Goal: Navigation & Orientation: Find specific page/section

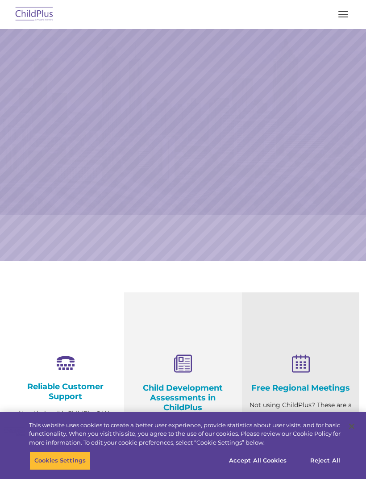
select select "MEDIUM"
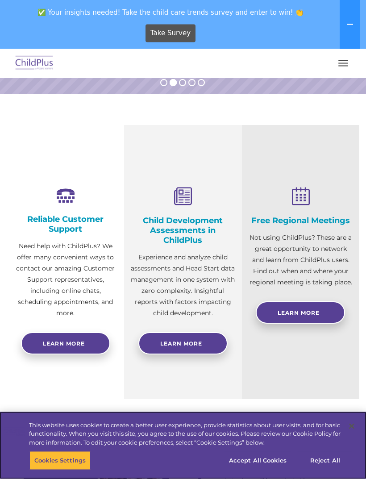
scroll to position [216, 0]
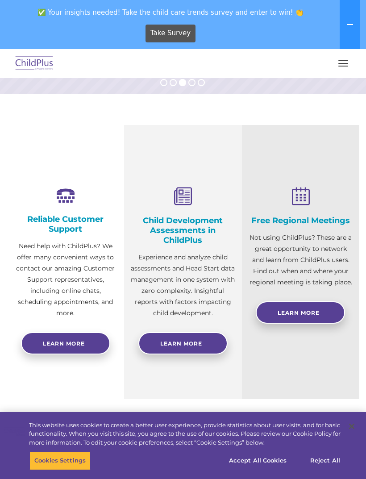
click at [344, 66] on span "button" at bounding box center [343, 66] width 10 height 1
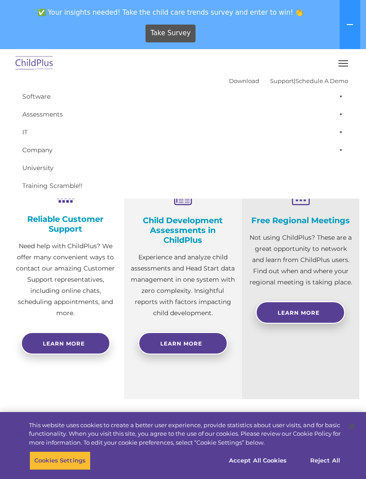
click at [72, 190] on link "Training Scramble!!" at bounding box center [183, 186] width 330 height 18
click at [66, 187] on link "Training Scramble!!" at bounding box center [183, 186] width 330 height 18
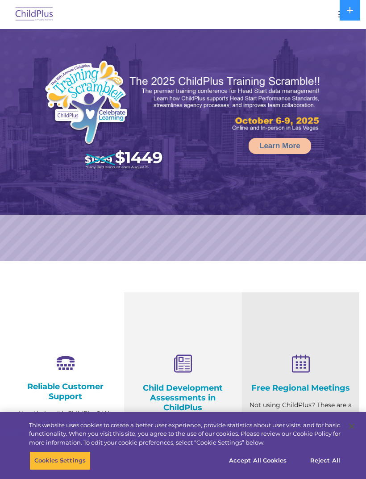
select select "MEDIUM"
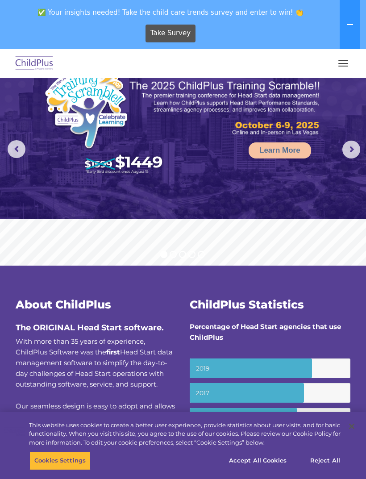
click at [335, 70] on button "button" at bounding box center [343, 63] width 19 height 14
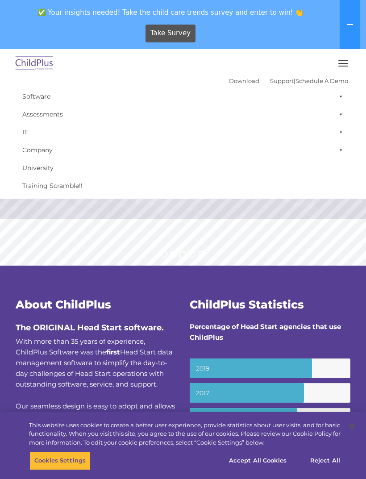
click at [308, 38] on div "Take Survey" at bounding box center [171, 33] width 334 height 25
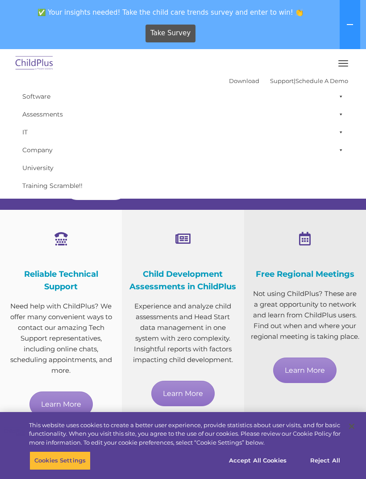
scroll to position [320, 0]
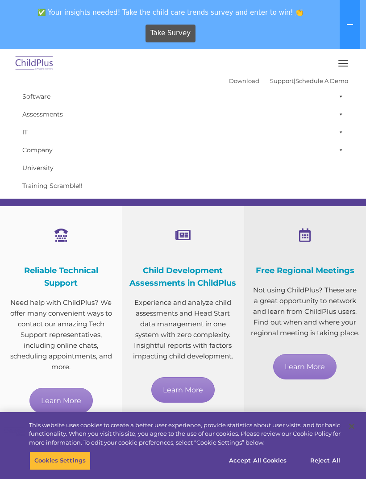
click at [256, 231] on div at bounding box center [305, 235] width 108 height 27
click at [242, 246] on div "Child Development Assessments in ChildPlus Experience and analyze child assessm…" at bounding box center [183, 320] width 122 height 228
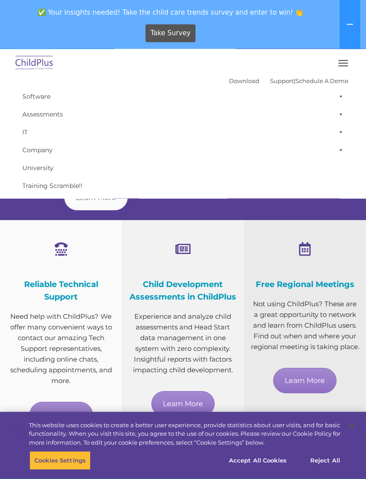
scroll to position [307, 0]
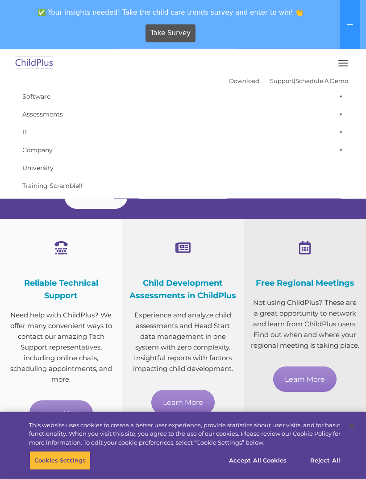
click at [316, 39] on div "Take Survey" at bounding box center [171, 33] width 334 height 25
click at [317, 32] on div "Take Survey" at bounding box center [171, 33] width 334 height 25
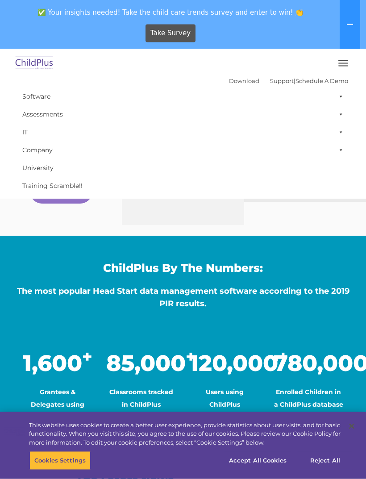
scroll to position [530, 0]
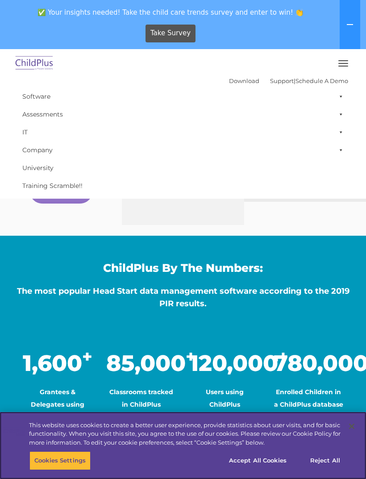
click at [258, 470] on button "Accept All Cookies" at bounding box center [257, 460] width 67 height 19
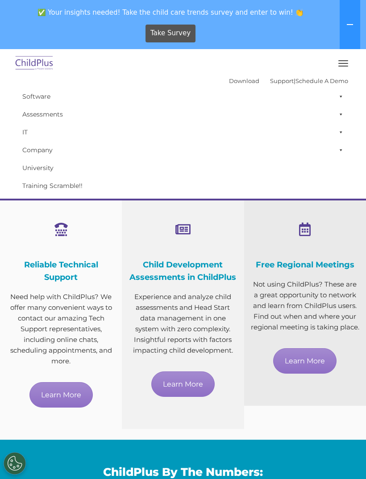
scroll to position [326, 0]
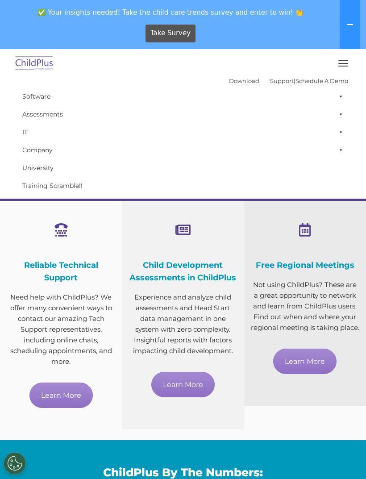
click at [45, 67] on img at bounding box center [34, 63] width 42 height 21
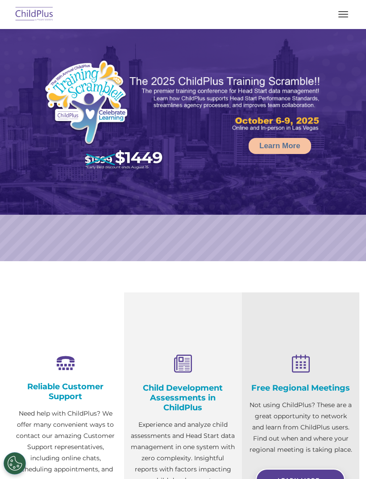
select select "MEDIUM"
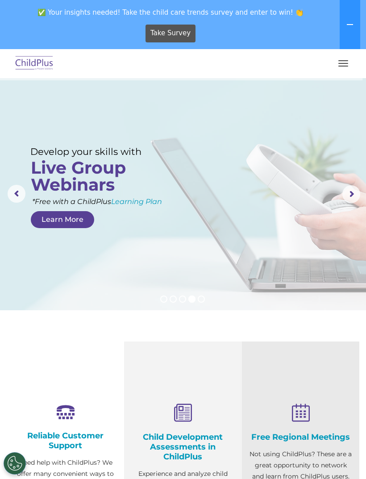
click at [342, 65] on button "button" at bounding box center [343, 63] width 19 height 14
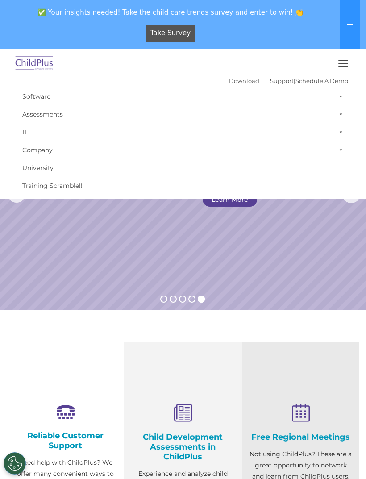
click at [72, 190] on link "Training Scramble!!" at bounding box center [183, 186] width 330 height 18
